Goal: Information Seeking & Learning: Check status

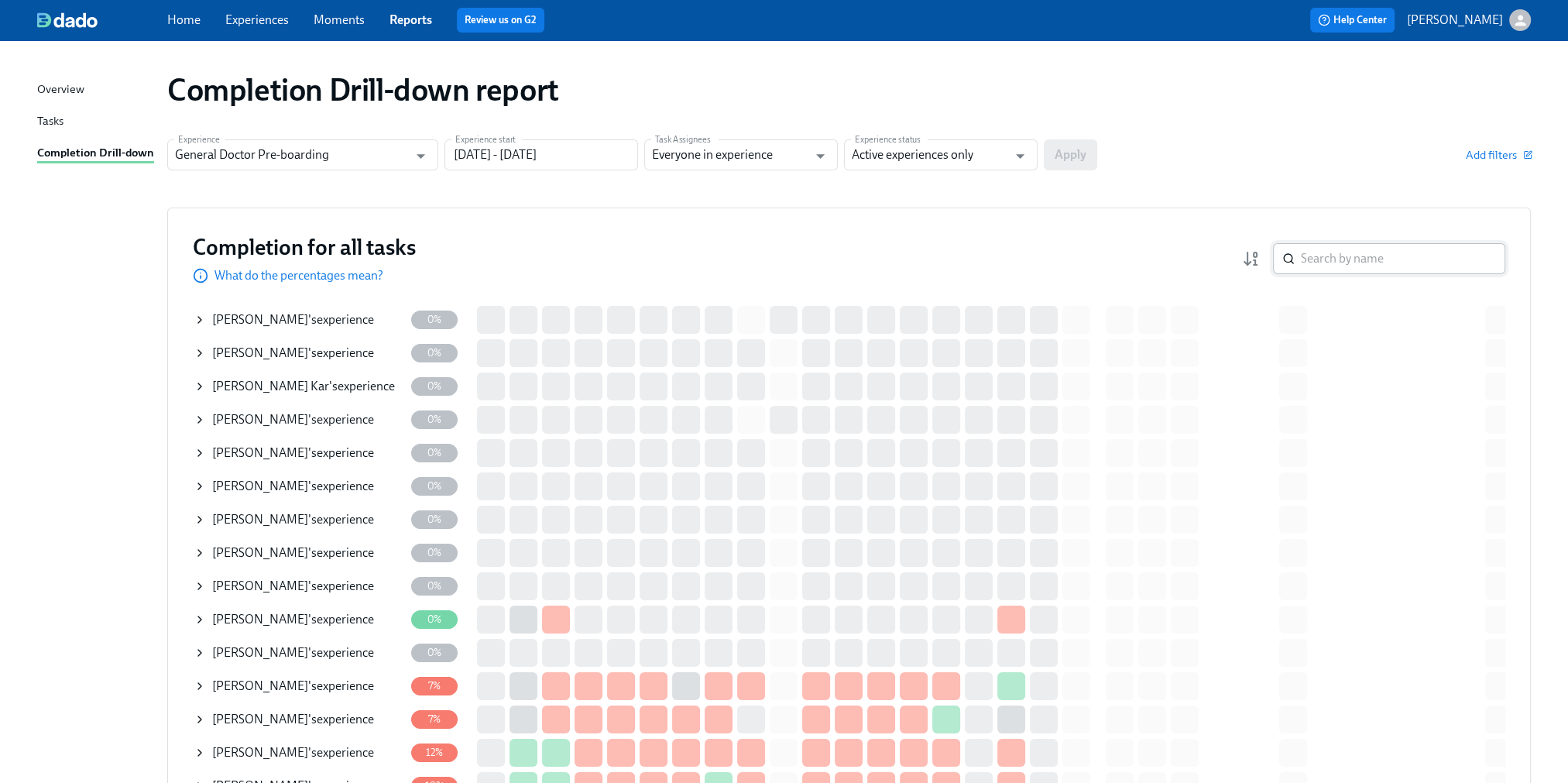
click at [1349, 259] on input "search" at bounding box center [1403, 258] width 205 height 31
type input "[PERSON_NAME]"
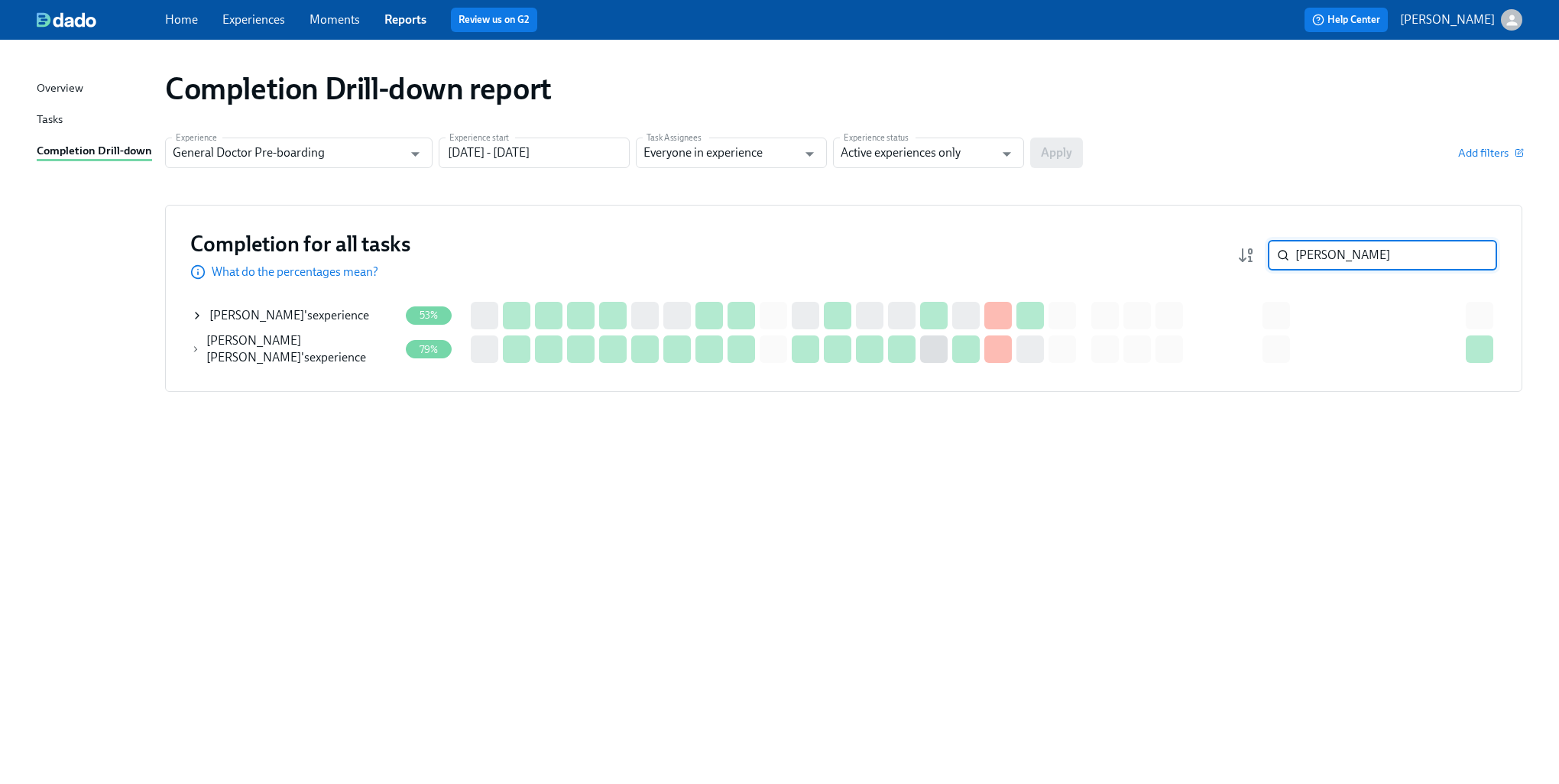
click at [196, 316] on icon at bounding box center [196, 315] width 12 height 12
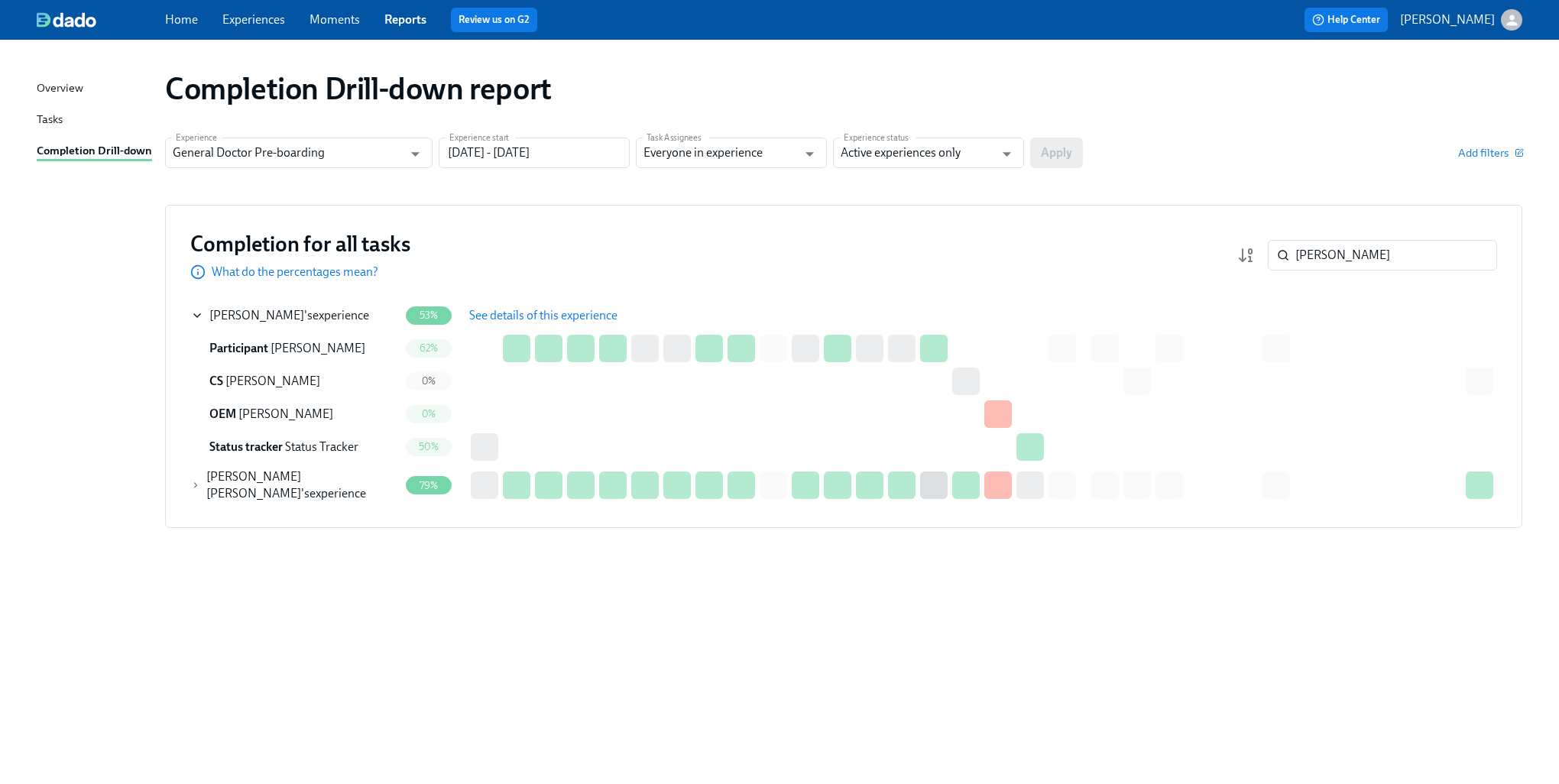
click at [489, 313] on span "See details of this experience" at bounding box center [543, 315] width 148 height 16
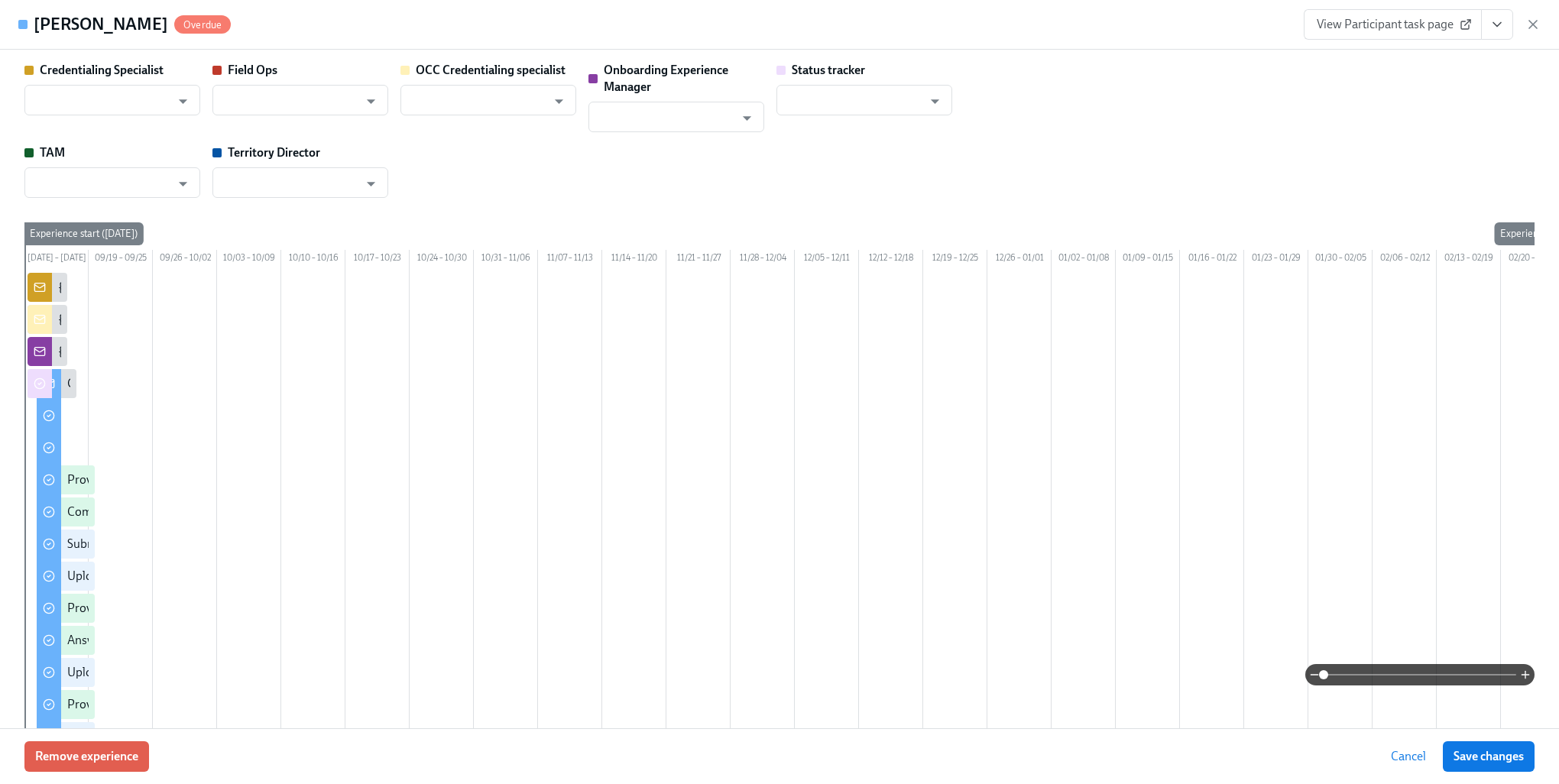
type input "[PERSON_NAME]"
type input "Status Tracker"
type input "[PERSON_NAME]"
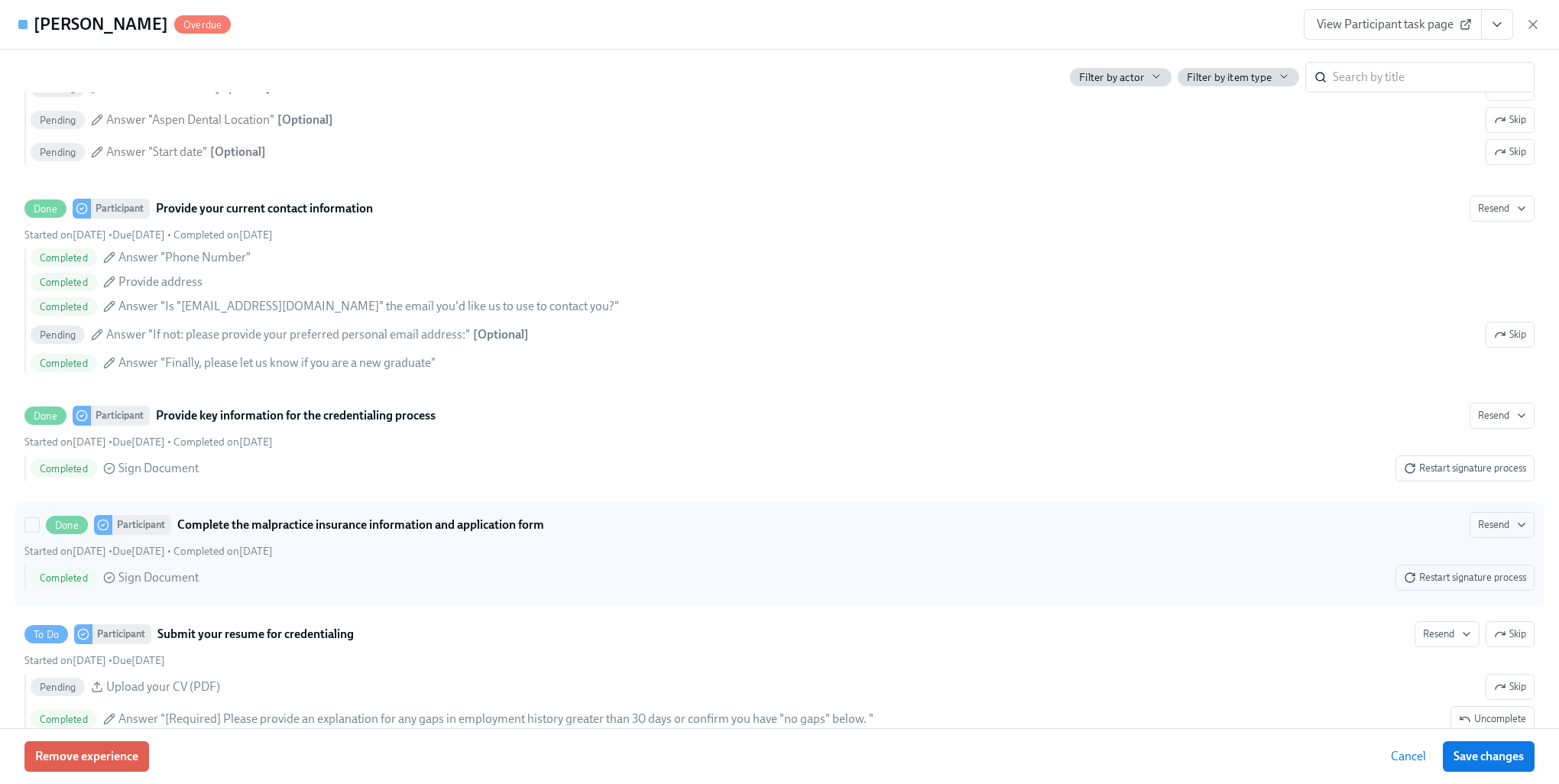
scroll to position [1911, 0]
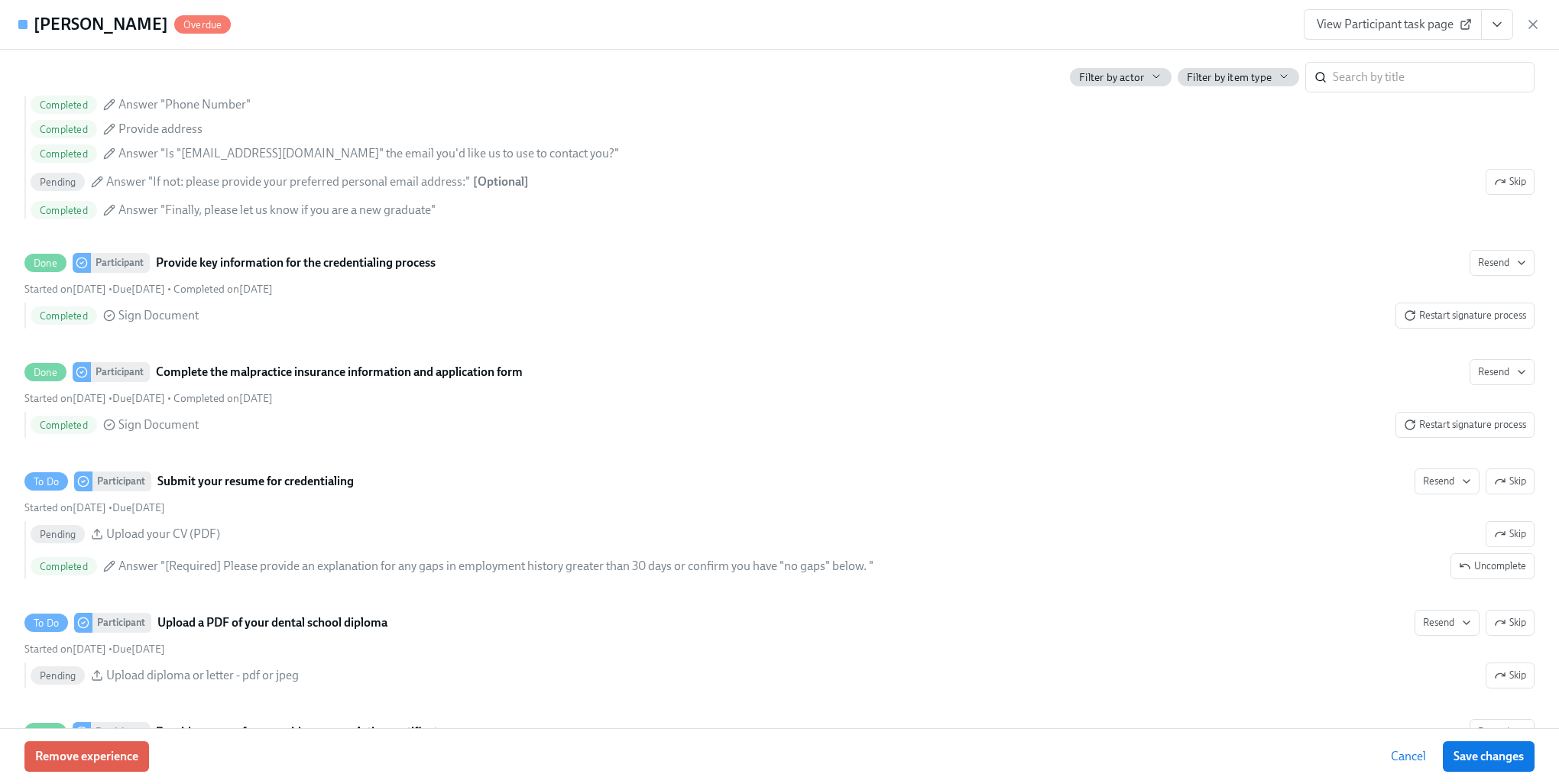
click at [1404, 755] on span "Cancel" at bounding box center [1408, 756] width 35 height 16
